Goal: Download file/media: Obtain a digital file from the website

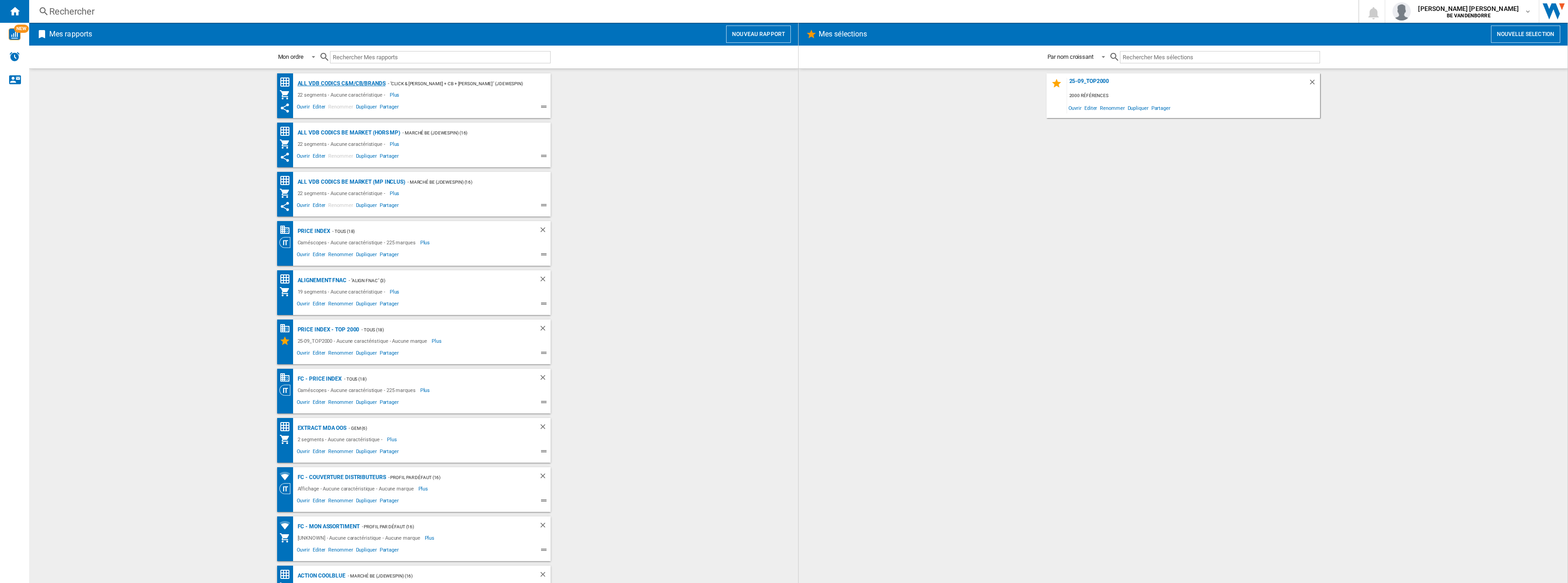
click at [351, 80] on div "ALL VDB CODICS C&M/CB/BRANDS" at bounding box center [341, 84] width 91 height 12
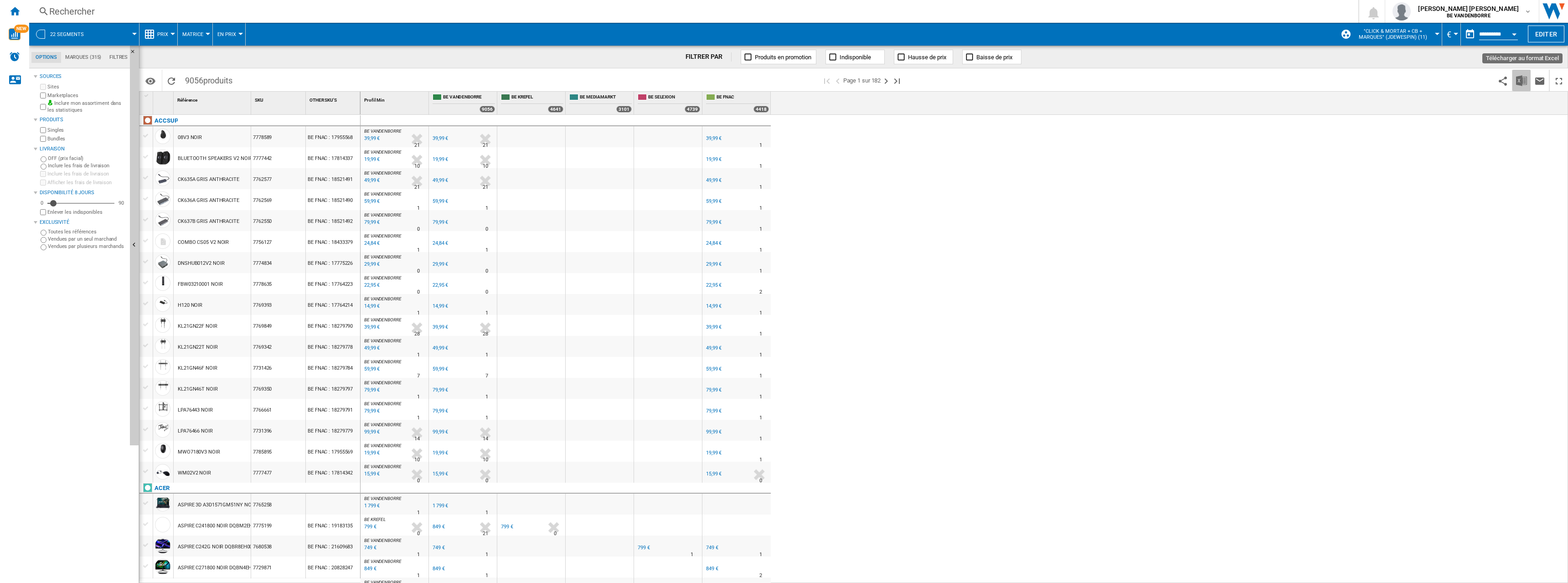
click at [1522, 85] on img "Télécharger au format Excel" at bounding box center [1521, 80] width 11 height 11
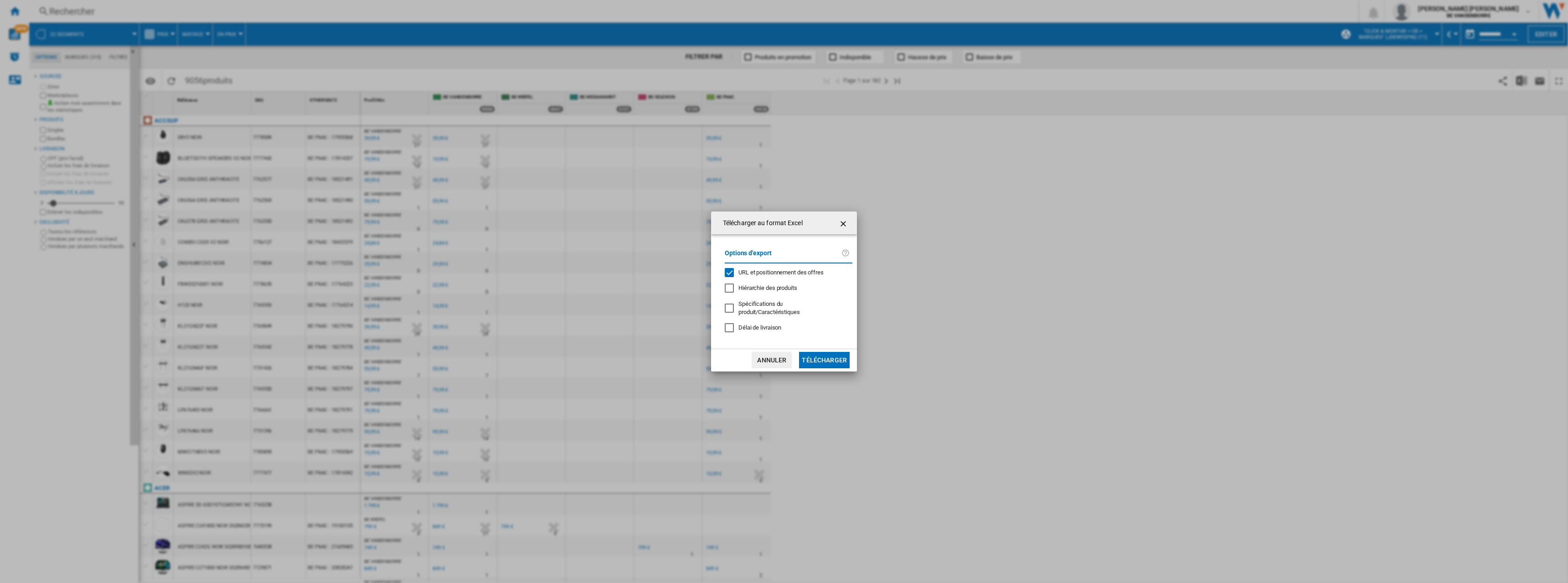
click at [795, 274] on span "URL et positionnement des offres" at bounding box center [781, 272] width 86 height 7
click at [826, 356] on button "Télécharger" at bounding box center [825, 360] width 51 height 17
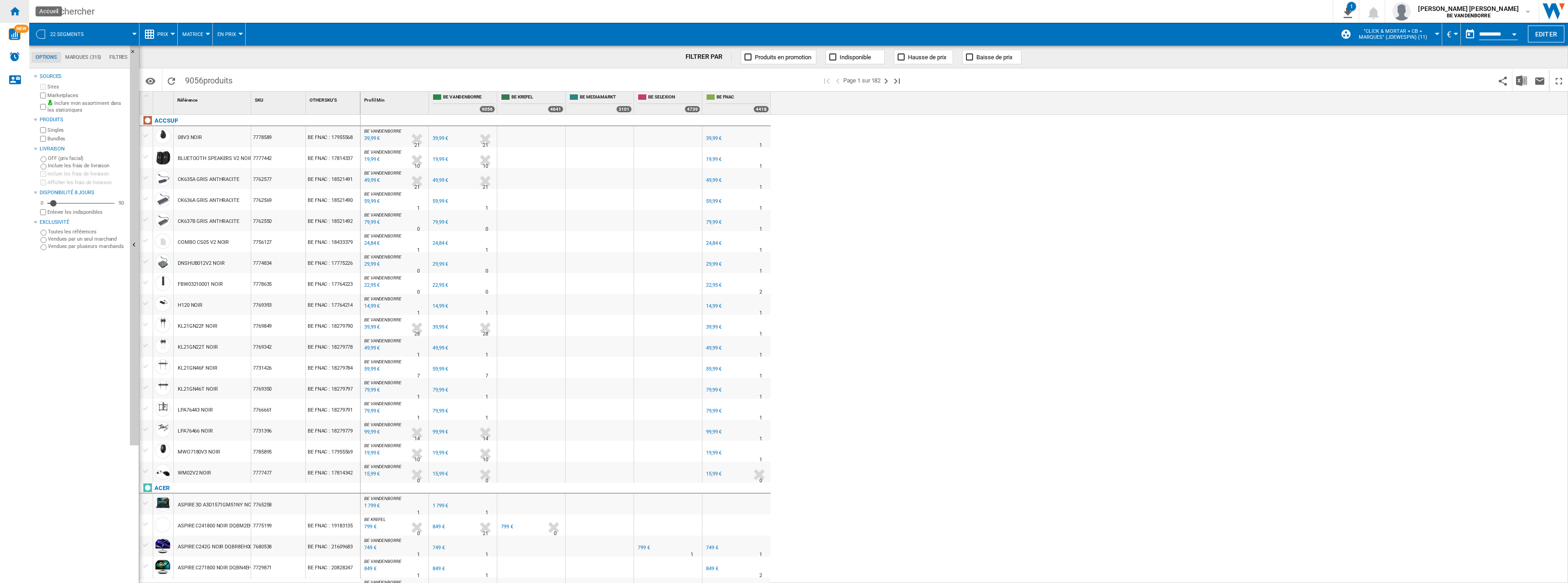
click at [18, 14] on ng-md-icon "Accueil" at bounding box center [14, 11] width 11 height 11
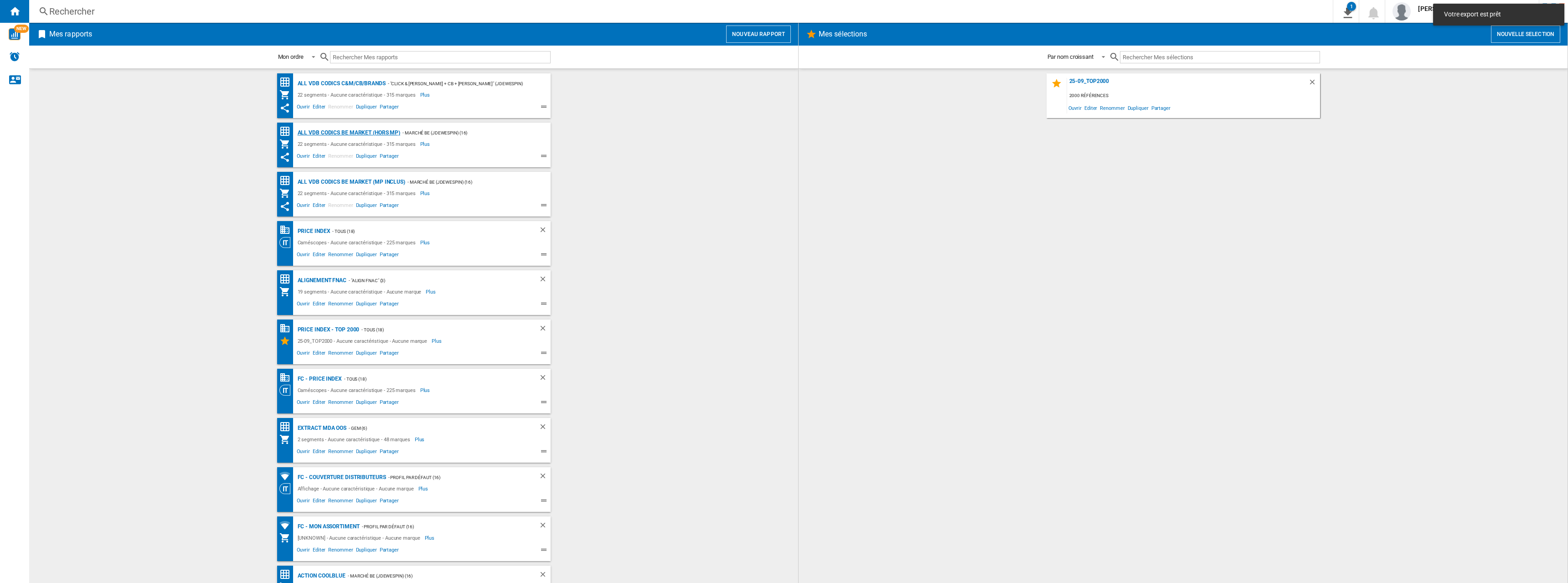
click at [351, 131] on div "ALL VDB CODICS BE MARKET (hors MP)" at bounding box center [348, 133] width 105 height 12
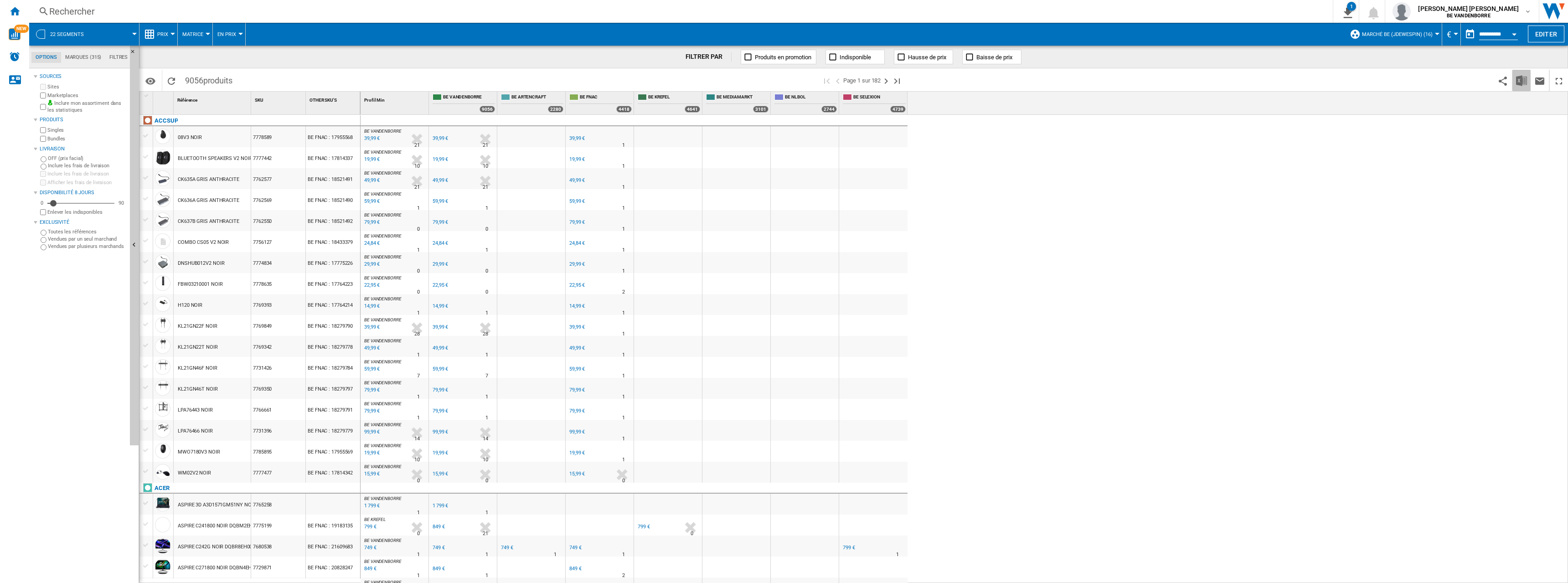
click at [1522, 84] on img "Télécharger au format Excel" at bounding box center [1521, 80] width 11 height 11
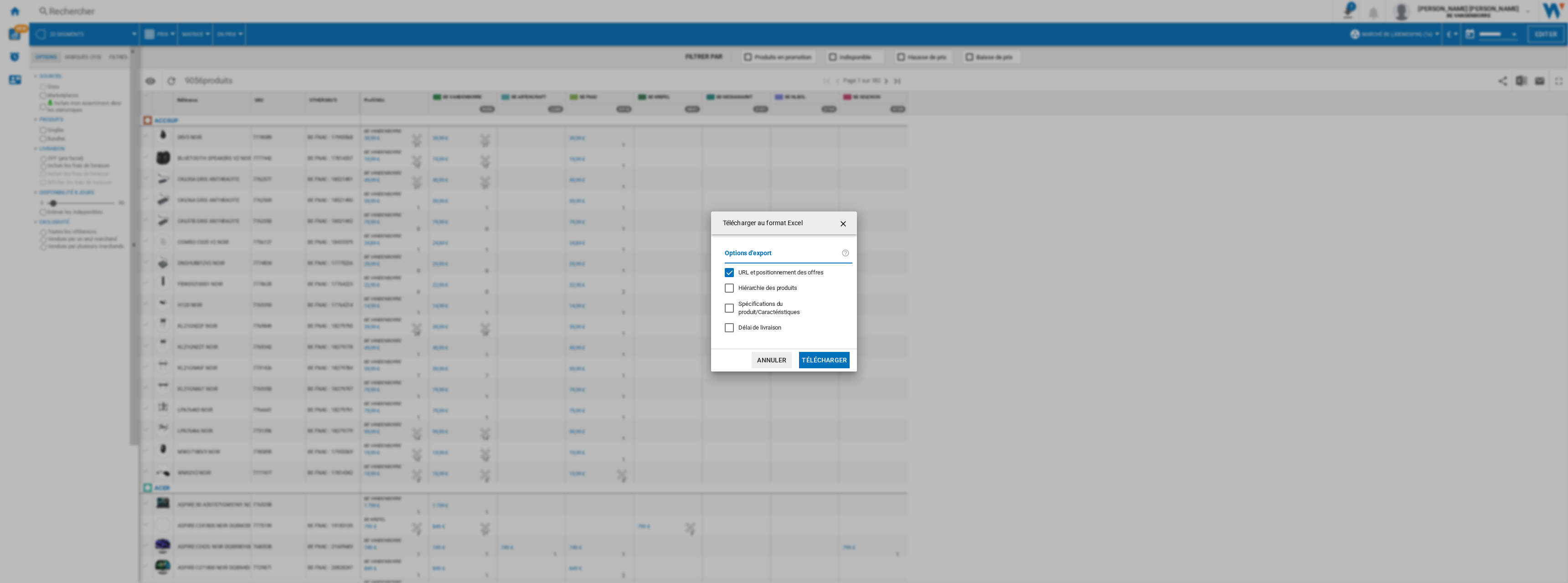
click at [760, 276] on span "URL et positionnement des offres" at bounding box center [781, 272] width 86 height 7
click at [827, 357] on button "Télécharger" at bounding box center [825, 360] width 51 height 17
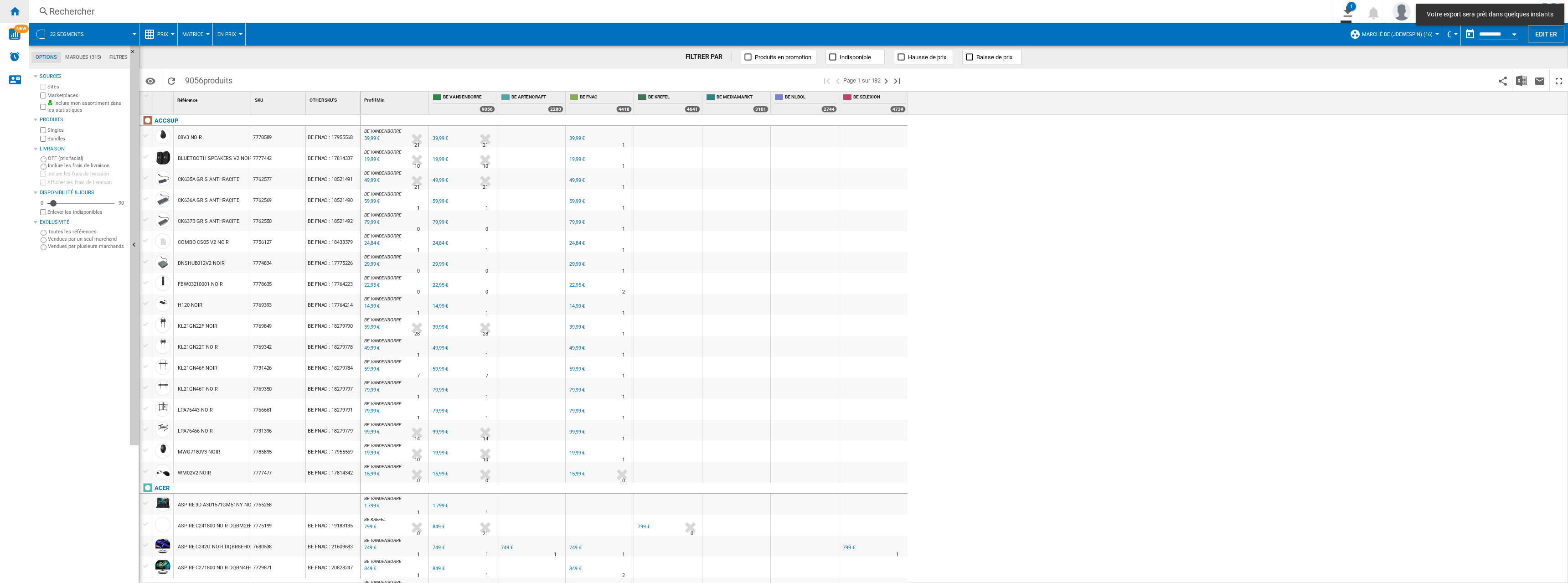
click at [15, 13] on ng-md-icon "Accueil" at bounding box center [14, 11] width 11 height 11
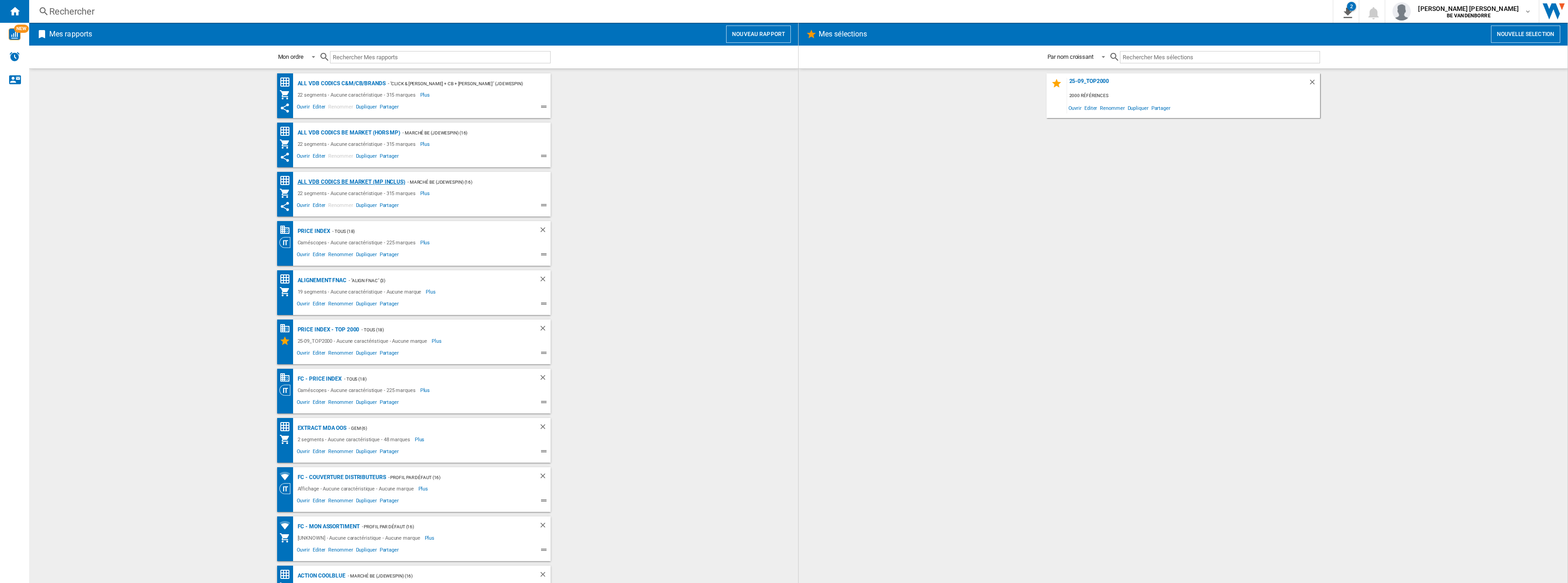
click at [371, 184] on div "ALL VDB CODICS BE MARKET (MP inclus)" at bounding box center [351, 182] width 110 height 12
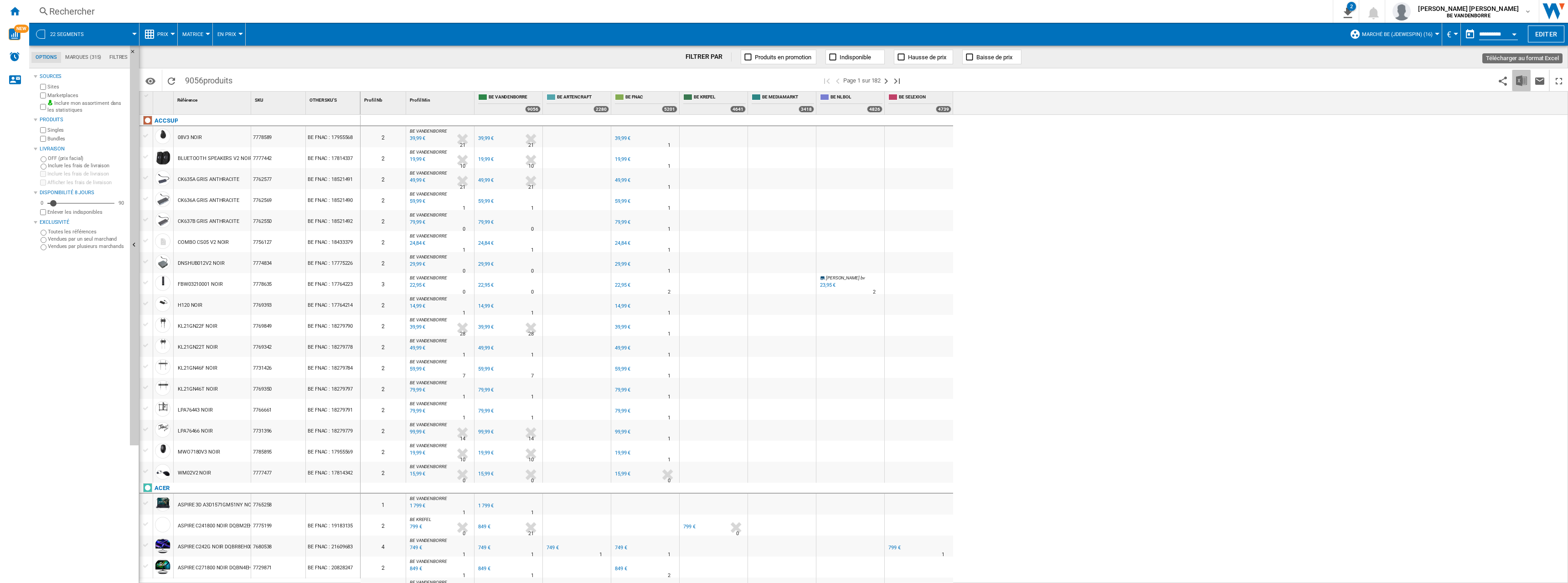
click at [1525, 82] on img "Télécharger au format Excel" at bounding box center [1521, 80] width 11 height 11
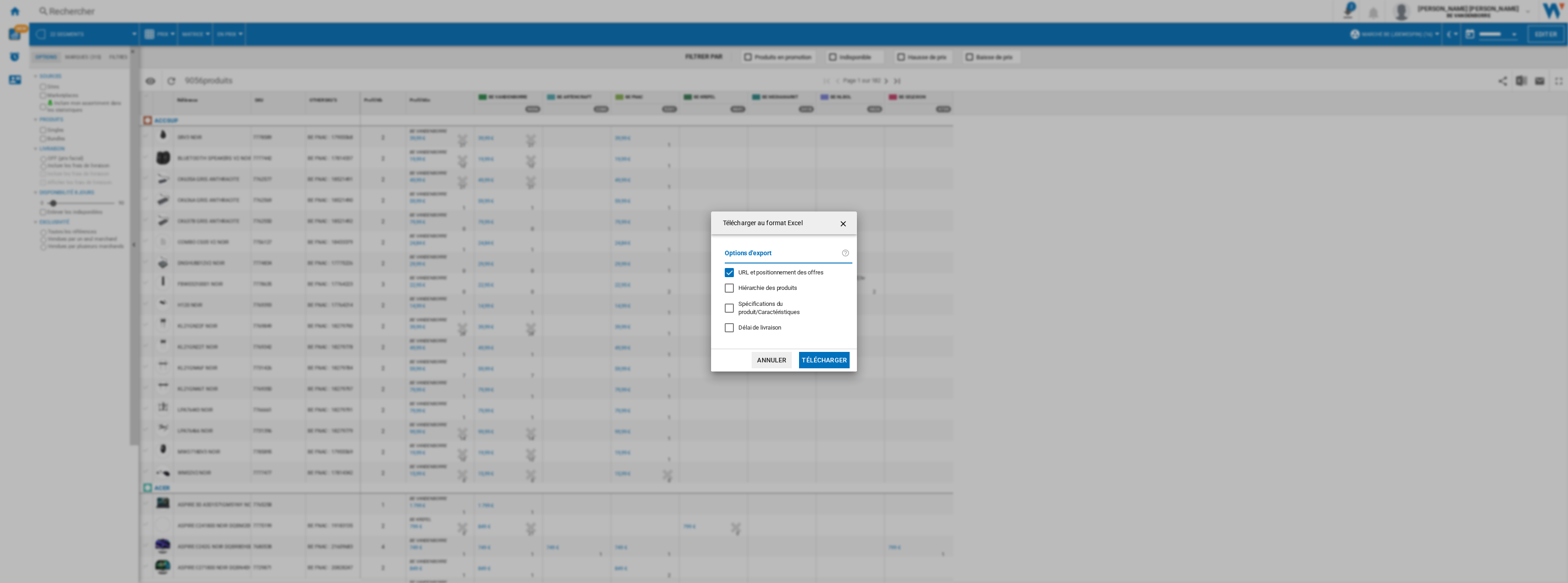
click at [788, 276] on span "URL et positionnement des offres" at bounding box center [781, 272] width 86 height 7
click at [839, 360] on button "Télécharger" at bounding box center [825, 360] width 51 height 17
